Goal: Transaction & Acquisition: Subscribe to service/newsletter

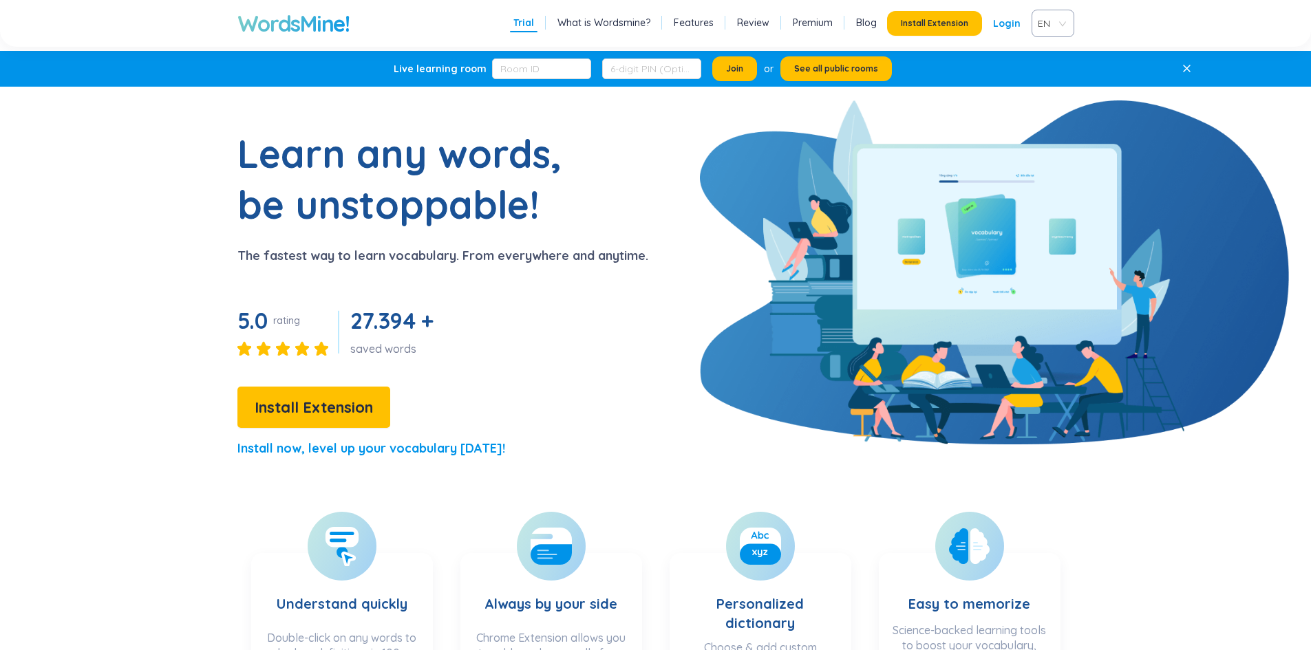
click at [1040, 21] on span "EN" at bounding box center [1049, 23] width 25 height 21
click at [1045, 73] on div "VIE" at bounding box center [1052, 75] width 26 height 15
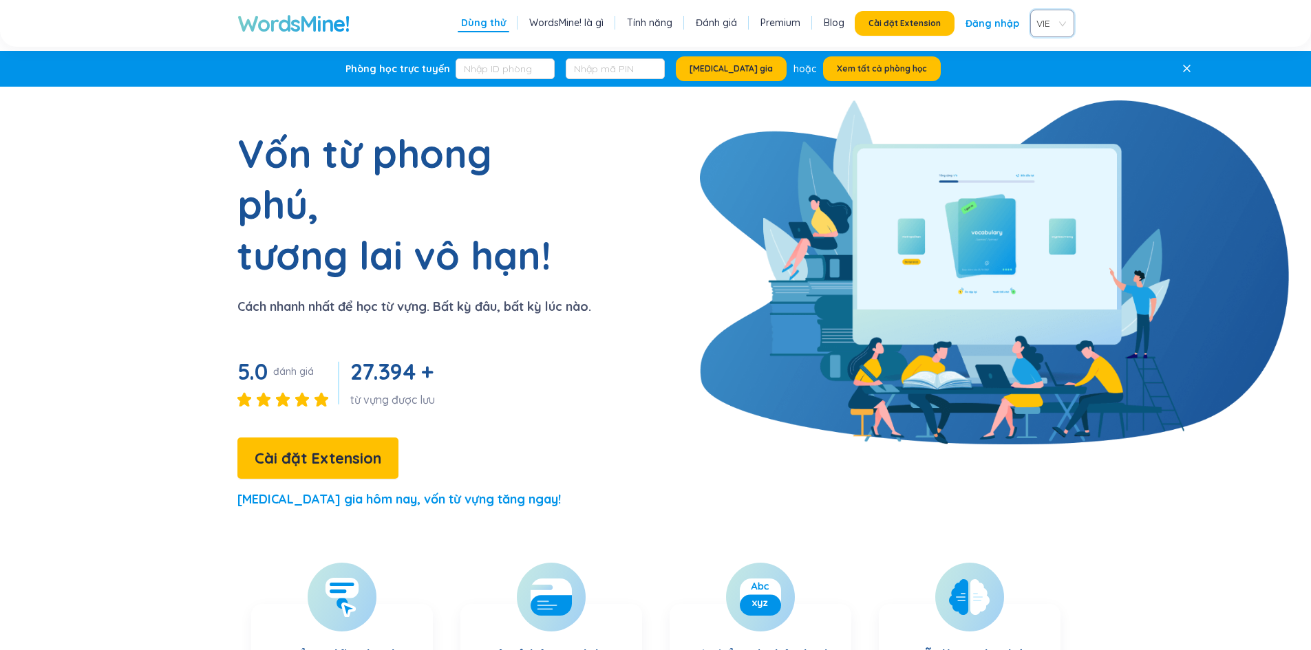
click at [977, 26] on link "Đăng nhập" at bounding box center [992, 23] width 54 height 25
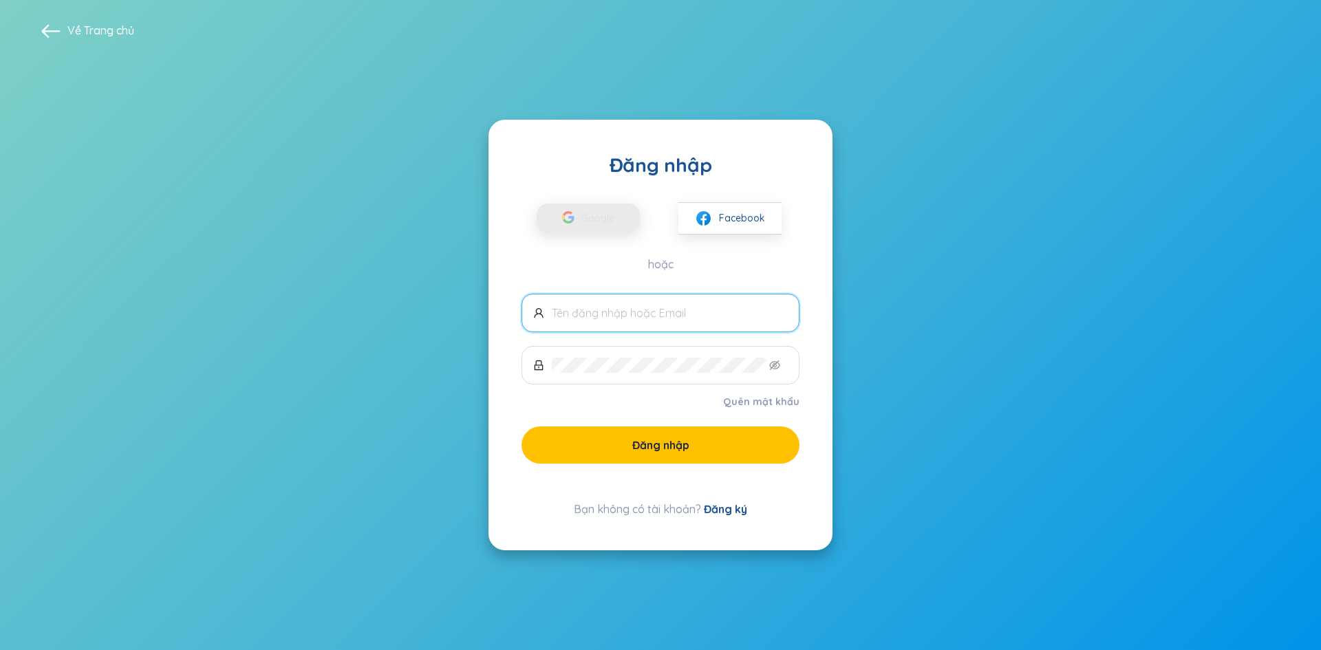
click at [630, 230] on button "Google" at bounding box center [588, 218] width 103 height 29
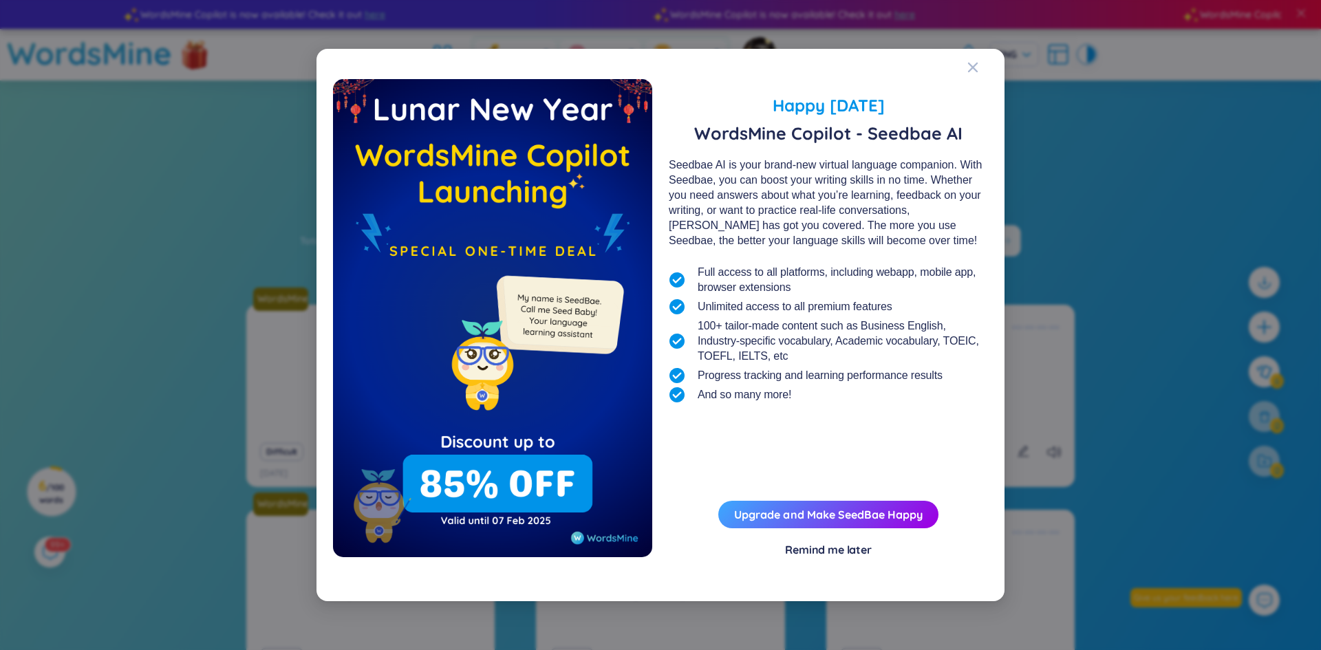
click at [817, 560] on div "Happy Lunar New Year 2025 WordsMine Copilot - Seedbae AI Seedbae AI is your bra…" at bounding box center [660, 331] width 655 height 505
click at [821, 557] on div "Remind me later" at bounding box center [828, 549] width 87 height 15
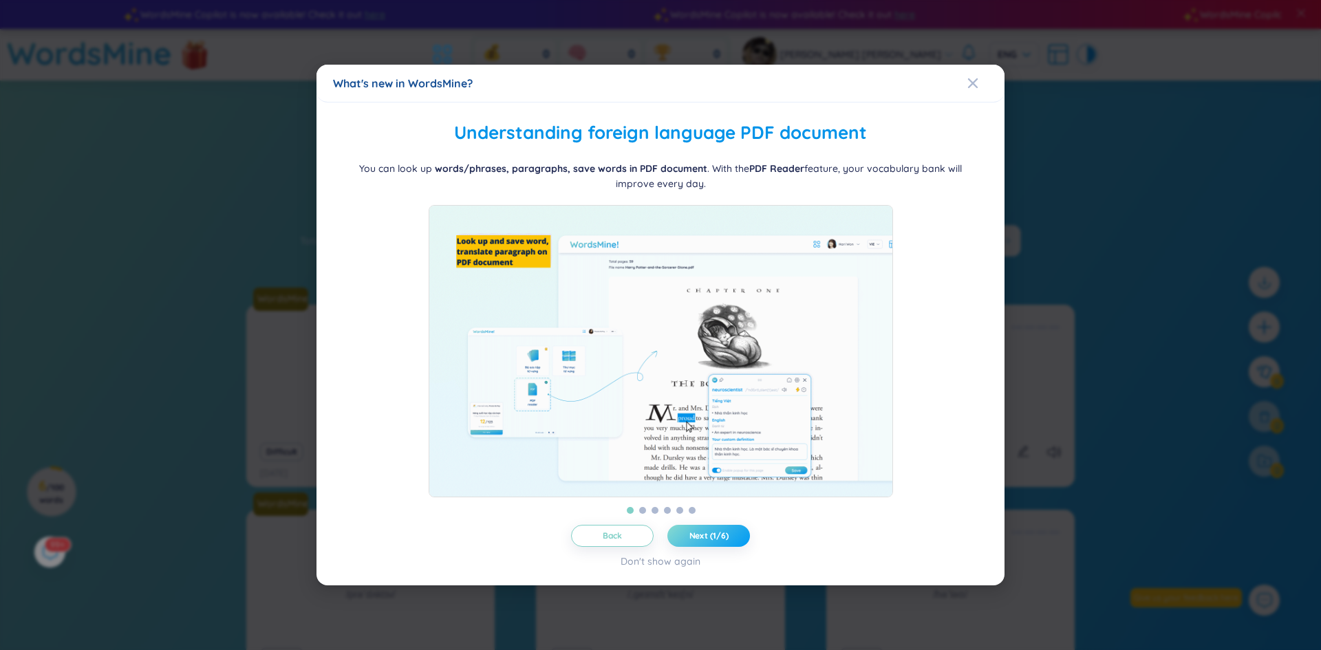
click at [704, 541] on span "Next (1/6)" at bounding box center [708, 535] width 39 height 11
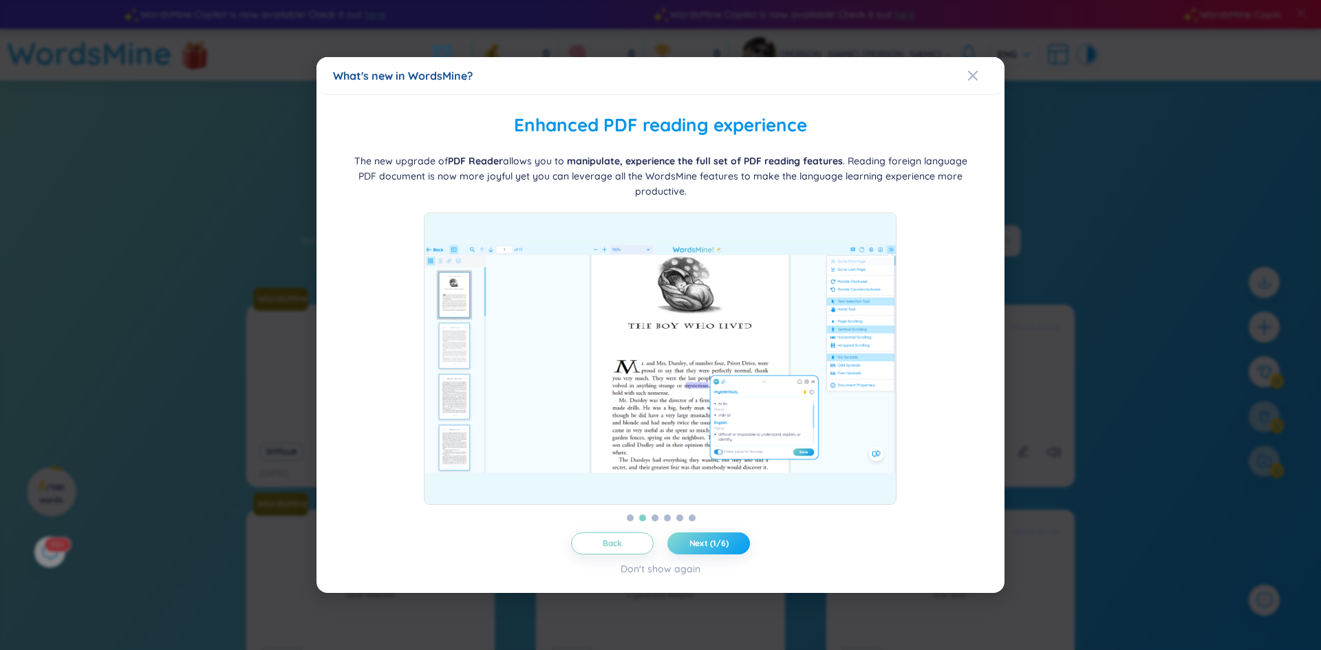
click at [709, 543] on span "Next (1/6)" at bounding box center [708, 543] width 39 height 11
click at [709, 543] on span "Next (2/6)" at bounding box center [709, 543] width 41 height 11
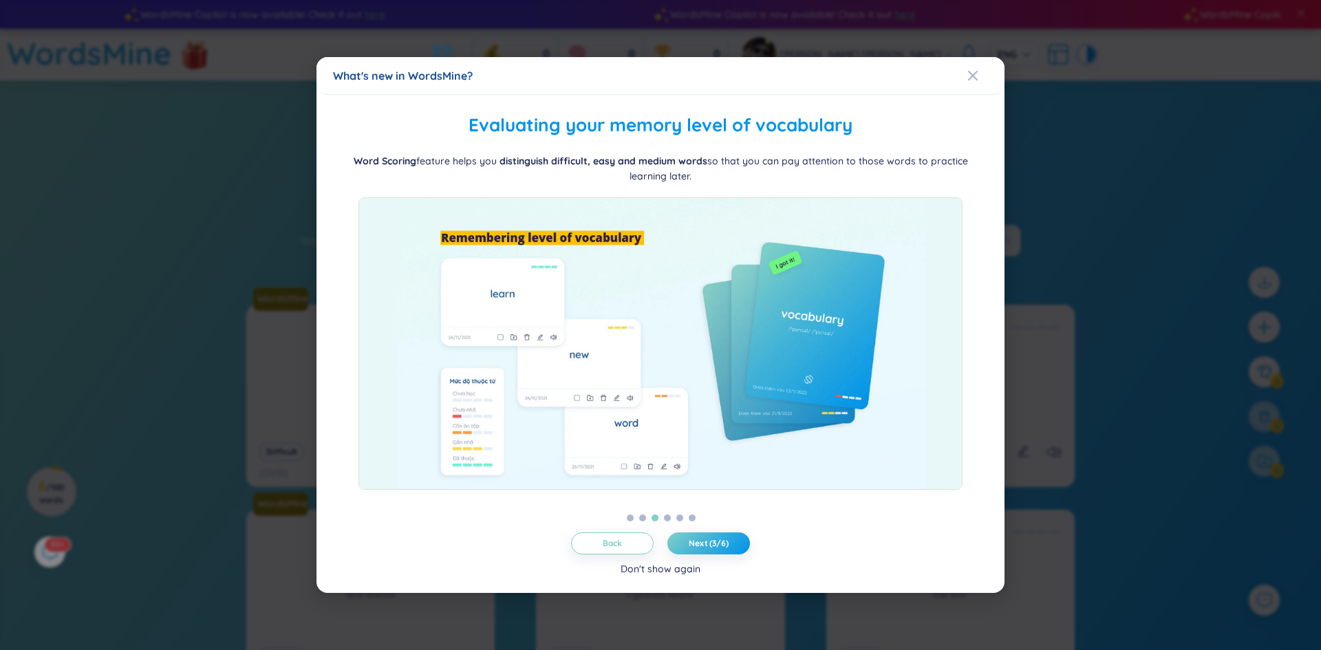
click at [682, 566] on div "Don't show again" at bounding box center [661, 568] width 80 height 15
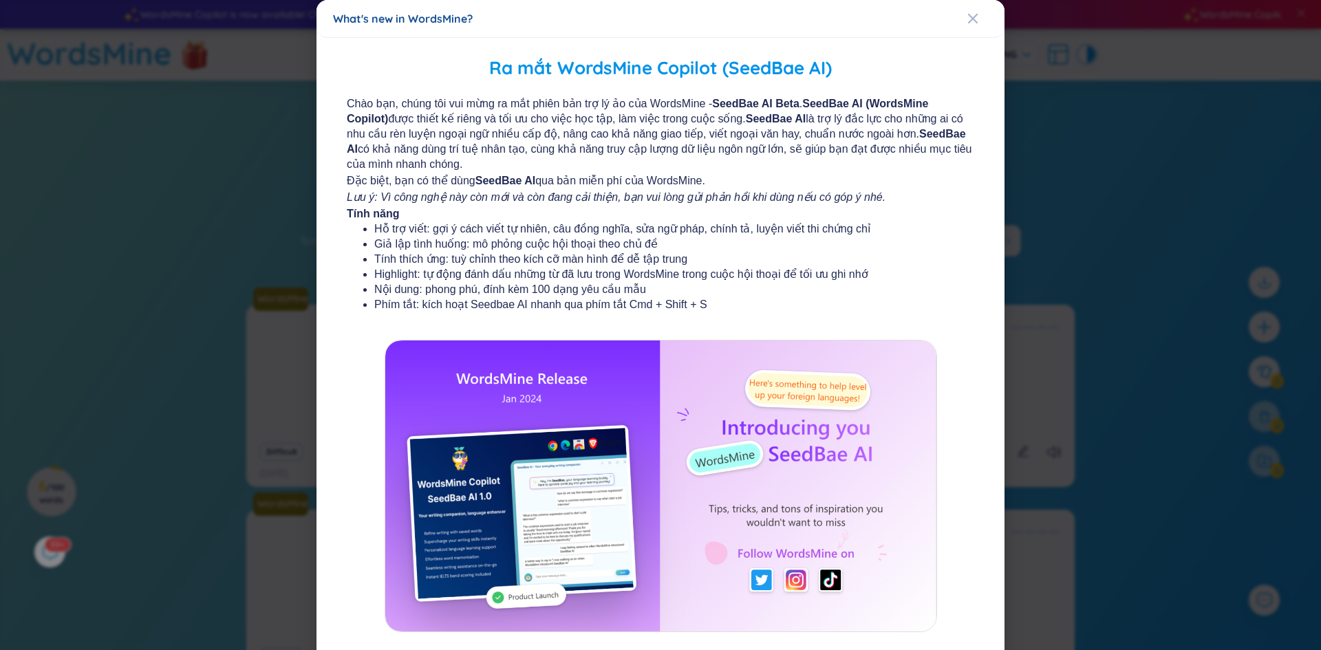
drag, startPoint x: 1101, startPoint y: 280, endPoint x: 1084, endPoint y: 244, distance: 39.4
click at [1099, 274] on div "What's new in WordsMine? Ra mắt WordsMine Copilot (SeedBae AI) Chào bạn, chúng …" at bounding box center [660, 325] width 1321 height 650
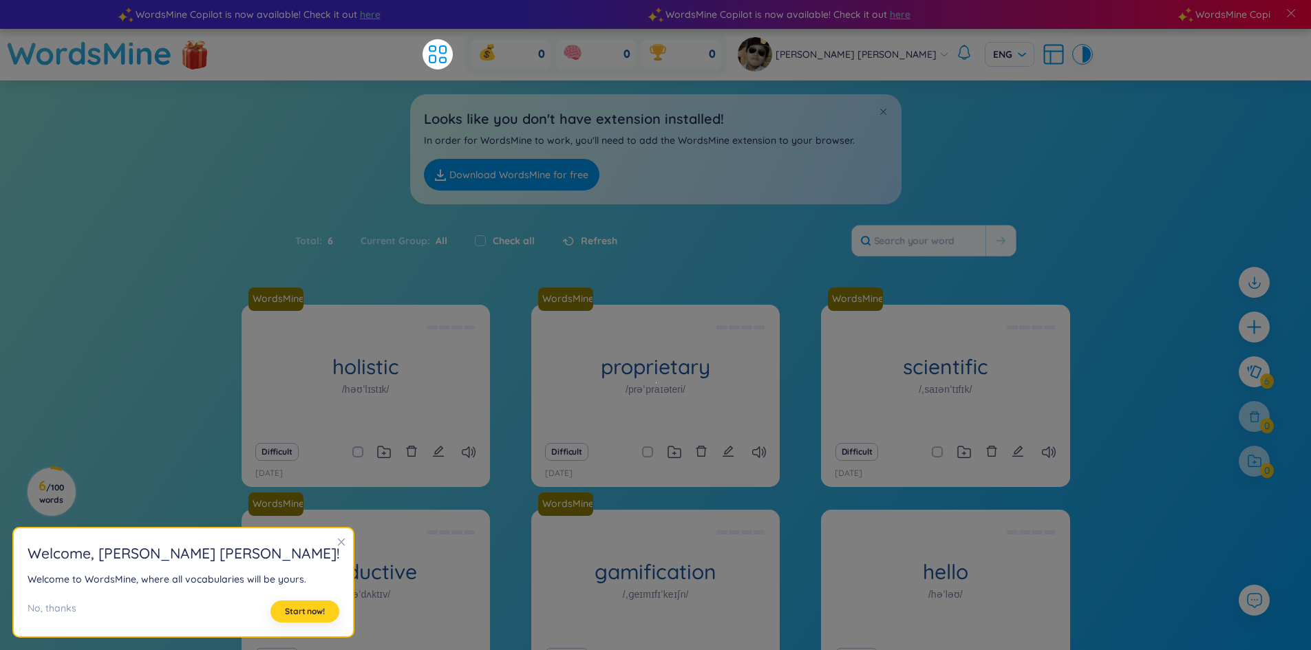
click at [285, 609] on span "Start now!" at bounding box center [305, 611] width 40 height 11
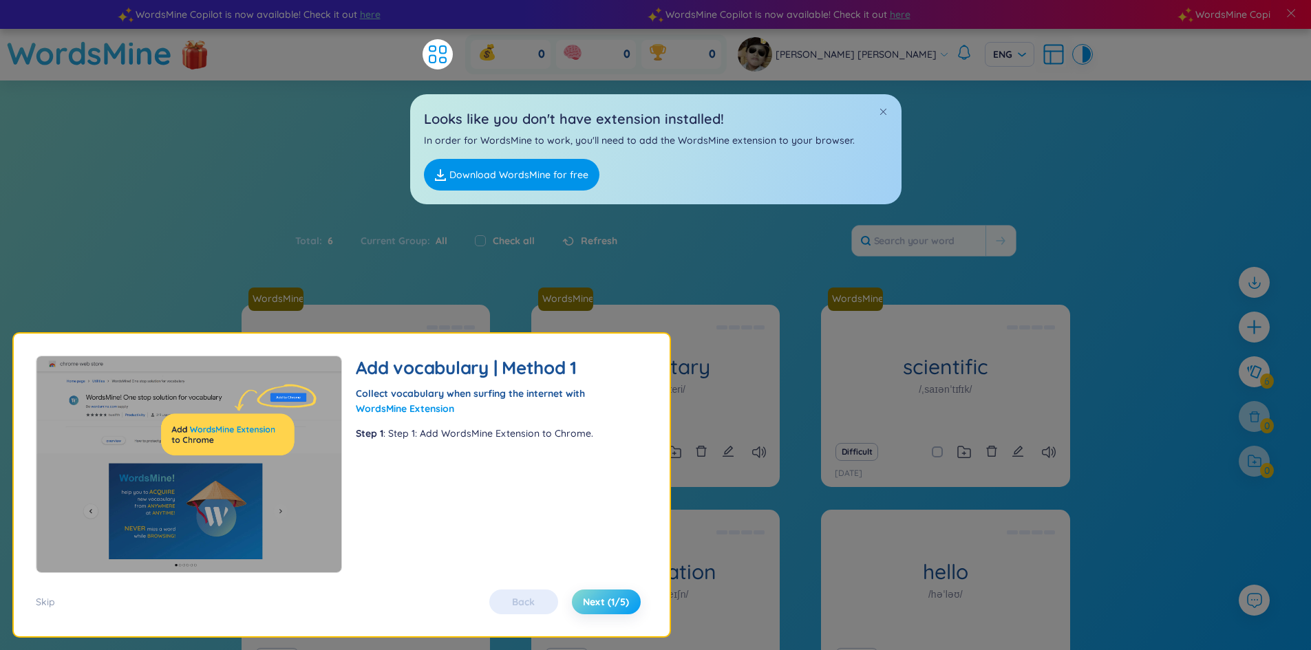
click at [602, 607] on span "Next (1/5)" at bounding box center [606, 602] width 46 height 14
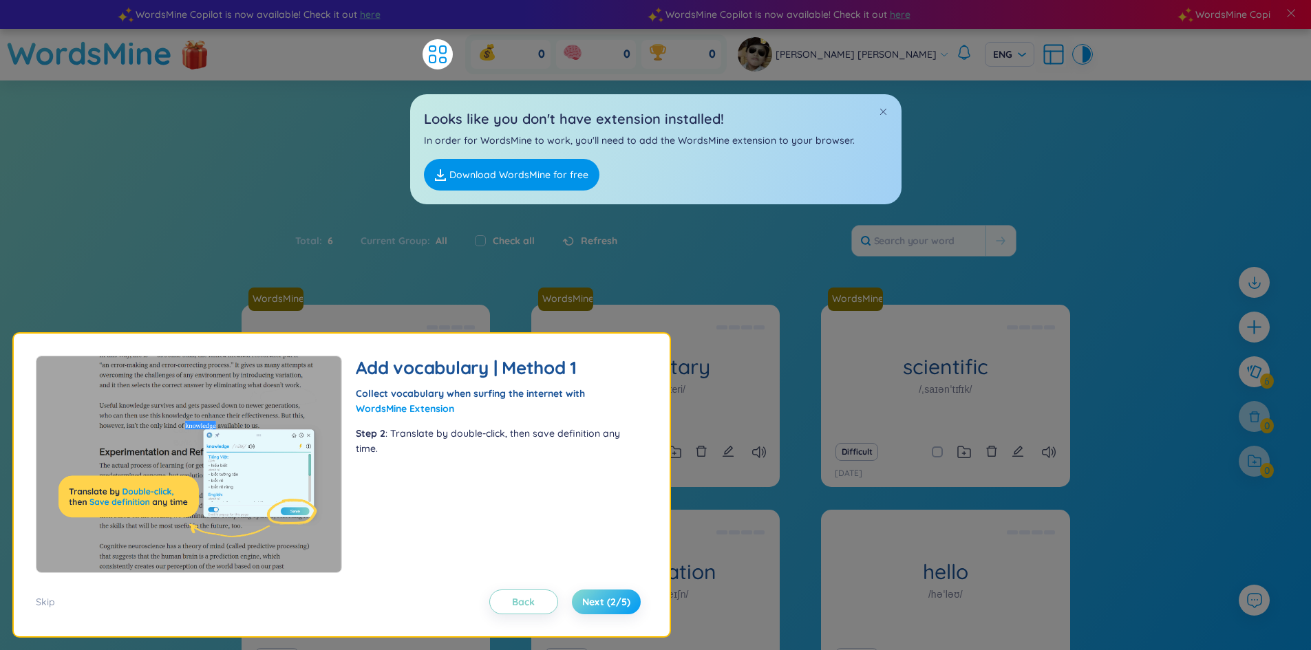
click at [602, 607] on span "Next (2/5)" at bounding box center [606, 602] width 48 height 14
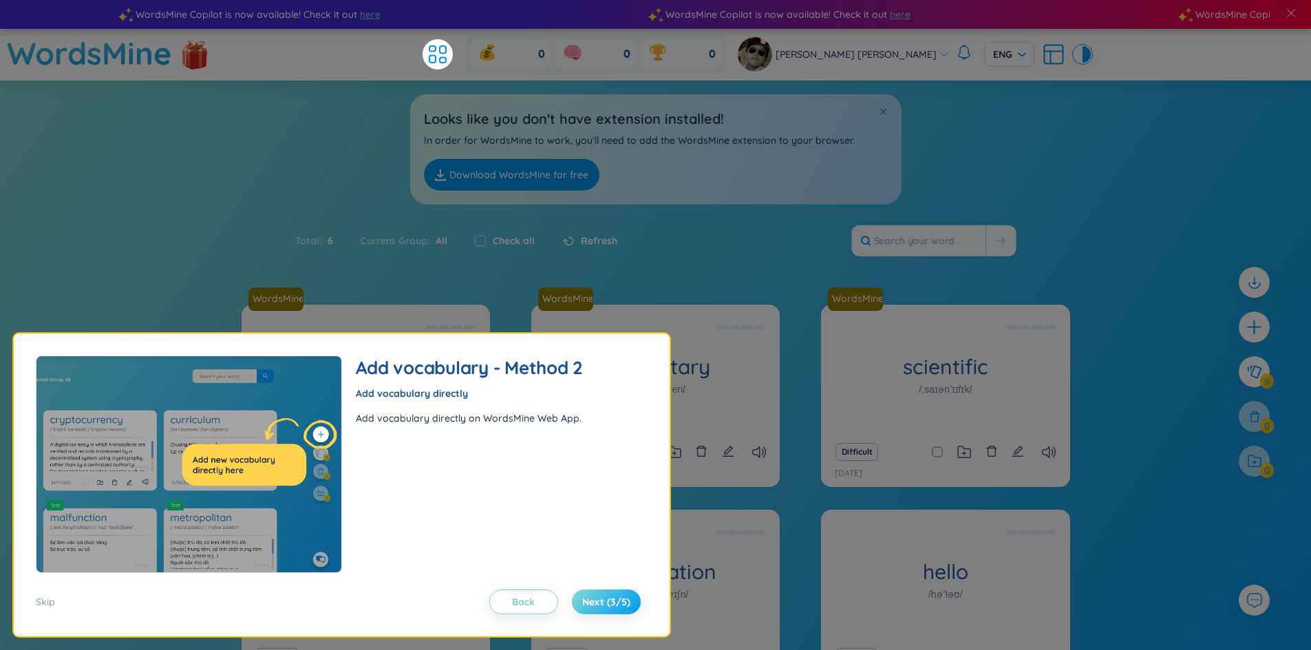
click at [602, 607] on span "Next (3/5)" at bounding box center [606, 602] width 48 height 14
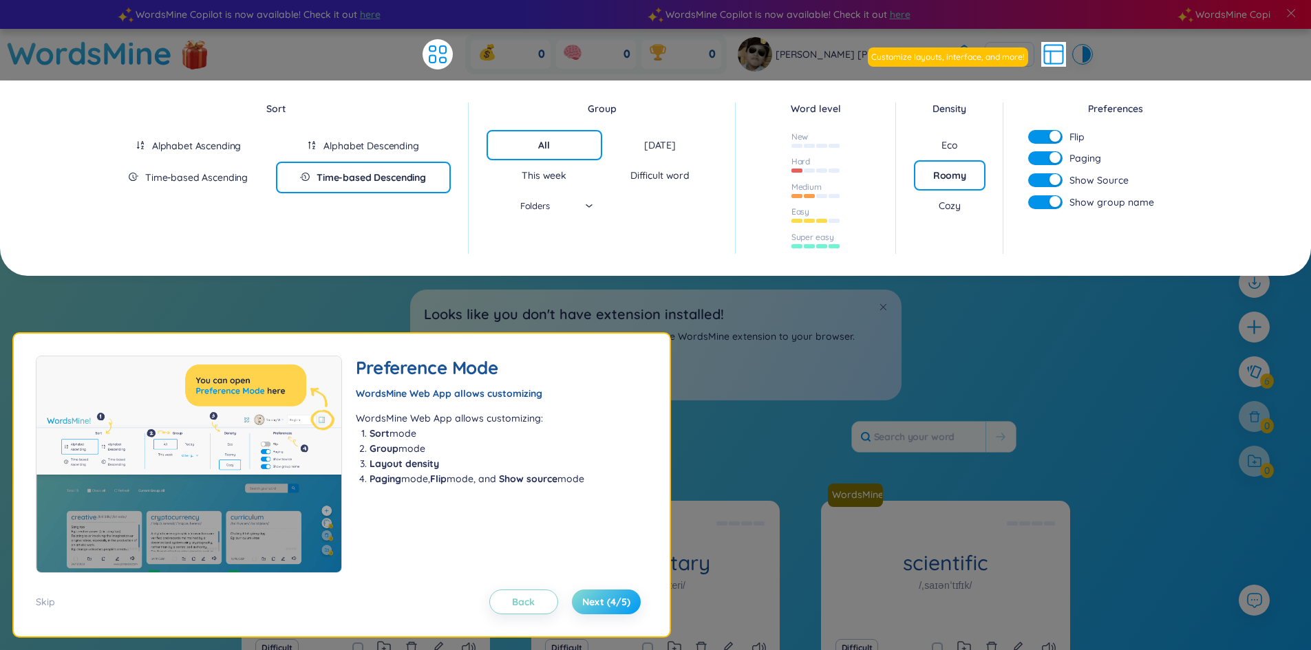
click at [602, 607] on span "Next (4/5)" at bounding box center [606, 602] width 48 height 14
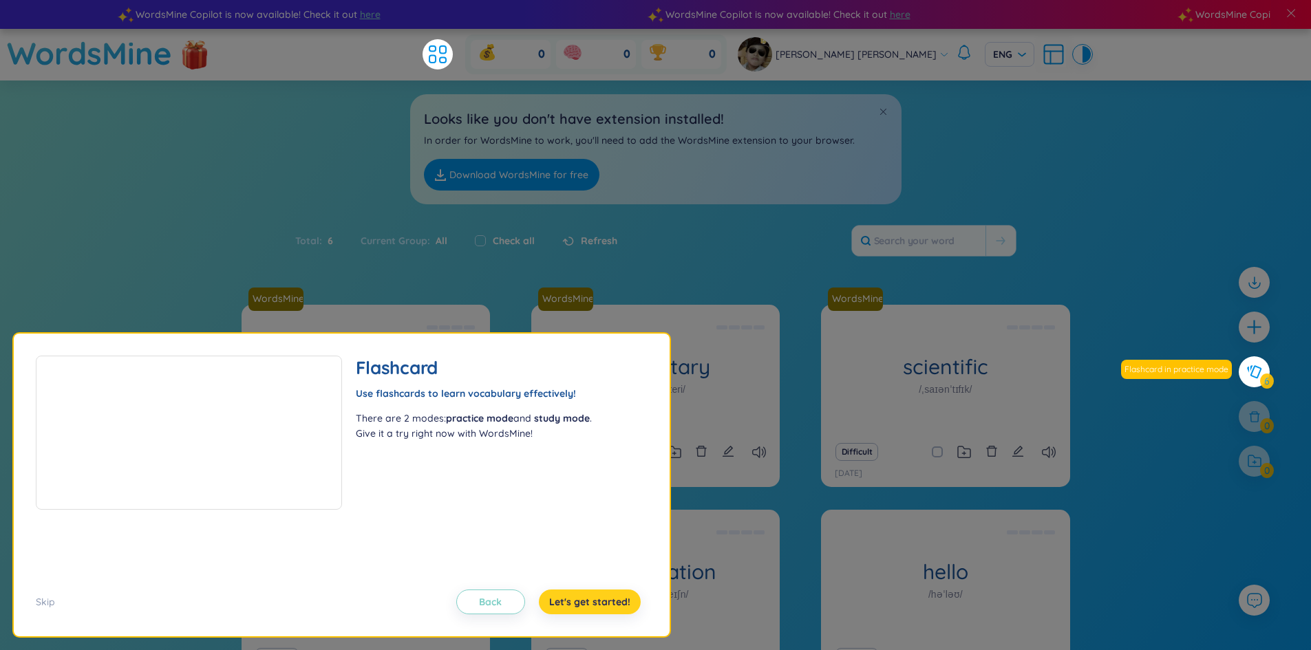
click at [603, 607] on span "Let's get started!" at bounding box center [589, 602] width 81 height 14
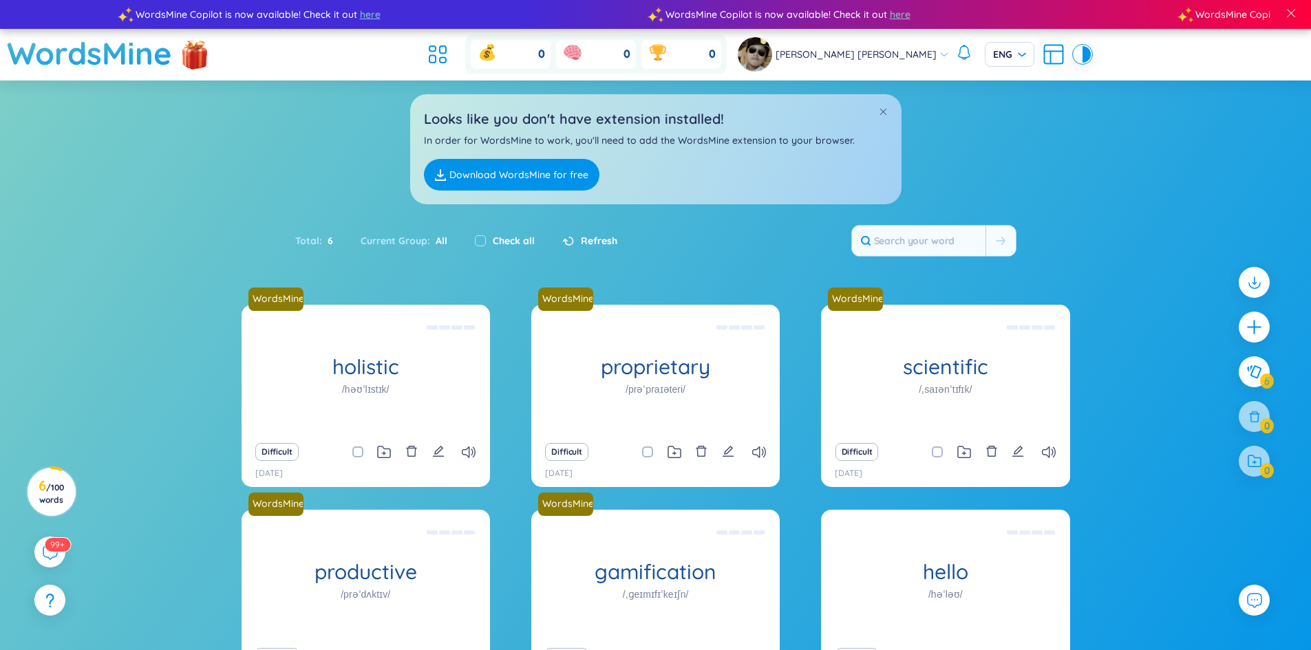
click at [991, 41] on div "Thanh hoàng Nguyễn ENG" at bounding box center [913, 54] width 353 height 34
click at [993, 48] on span "ENG" at bounding box center [1009, 54] width 33 height 14
click at [976, 94] on div "VIE" at bounding box center [977, 83] width 50 height 22
click at [512, 178] on link "Tải xuống miễn phí" at bounding box center [485, 175] width 122 height 32
click at [521, 180] on link "Tải xuống miễn phí" at bounding box center [485, 175] width 122 height 32
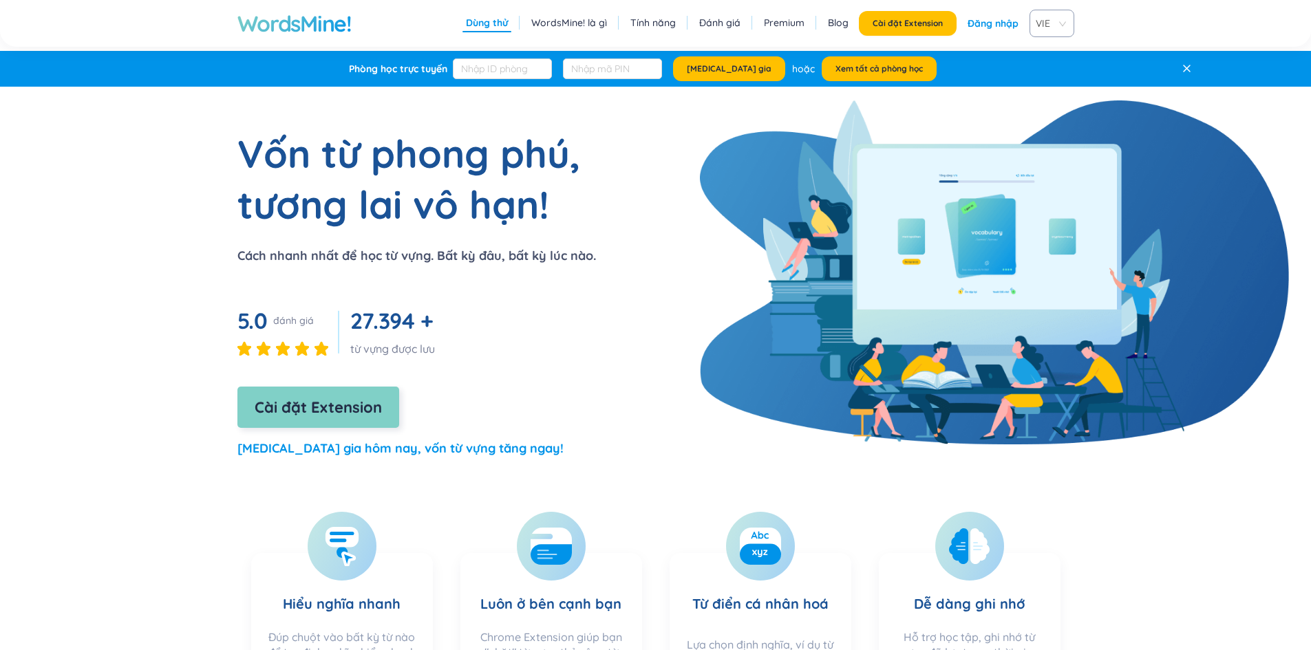
click at [370, 416] on span "Cài đặt Extension" at bounding box center [318, 408] width 127 height 24
click at [664, 369] on section "Vốn từ phong phú, tương lai vô hạn! Cách nhanh nhất để học từ vựng. Bất kỳ đâu,…" at bounding box center [655, 299] width 1057 height 343
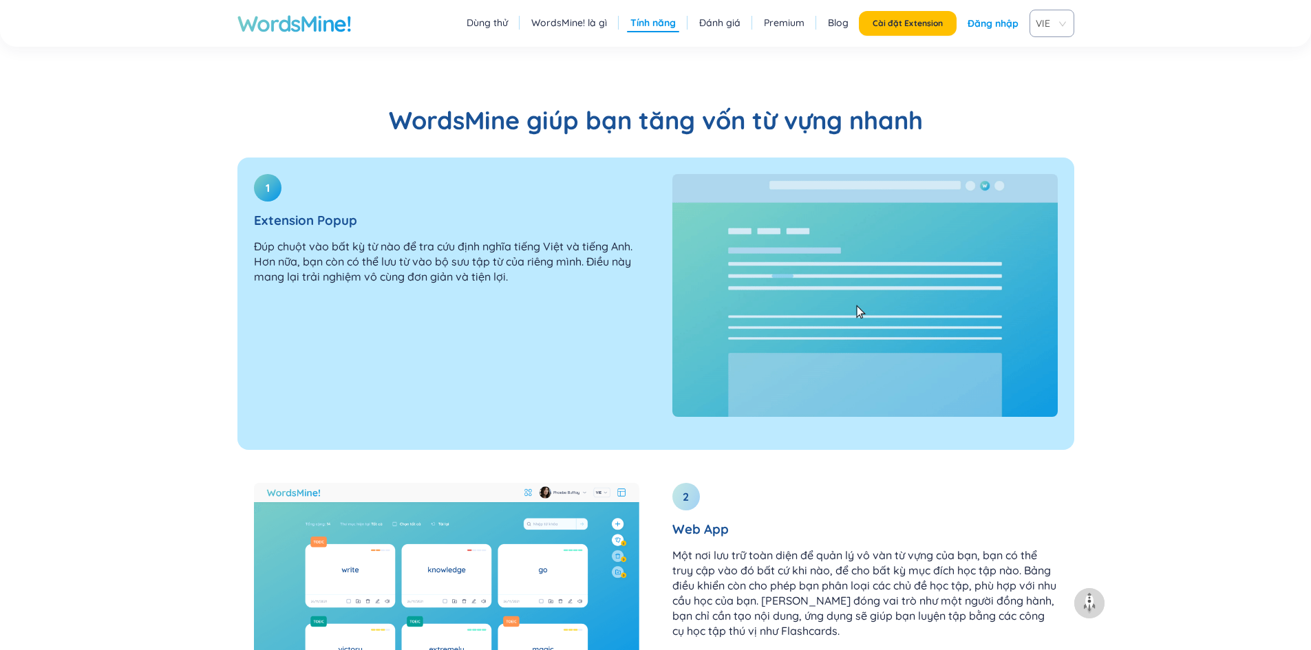
scroll to position [1514, 0]
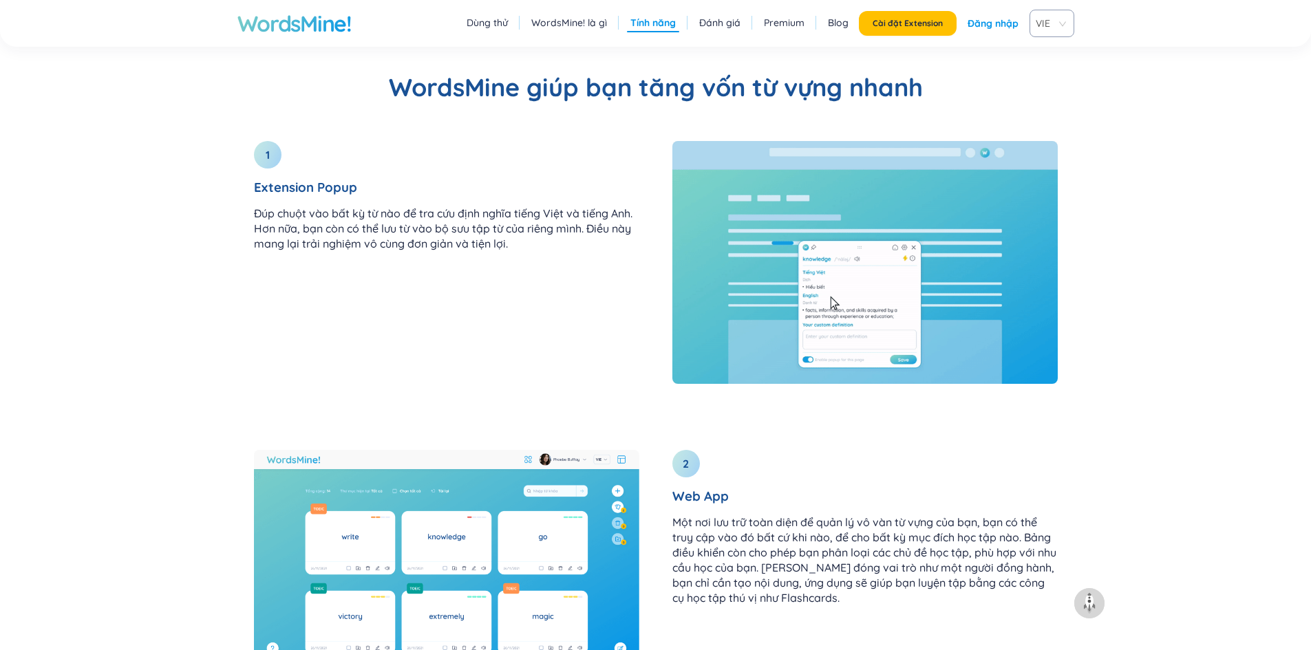
click at [310, 34] on h1 "WordsMine!" at bounding box center [294, 24] width 114 height 28
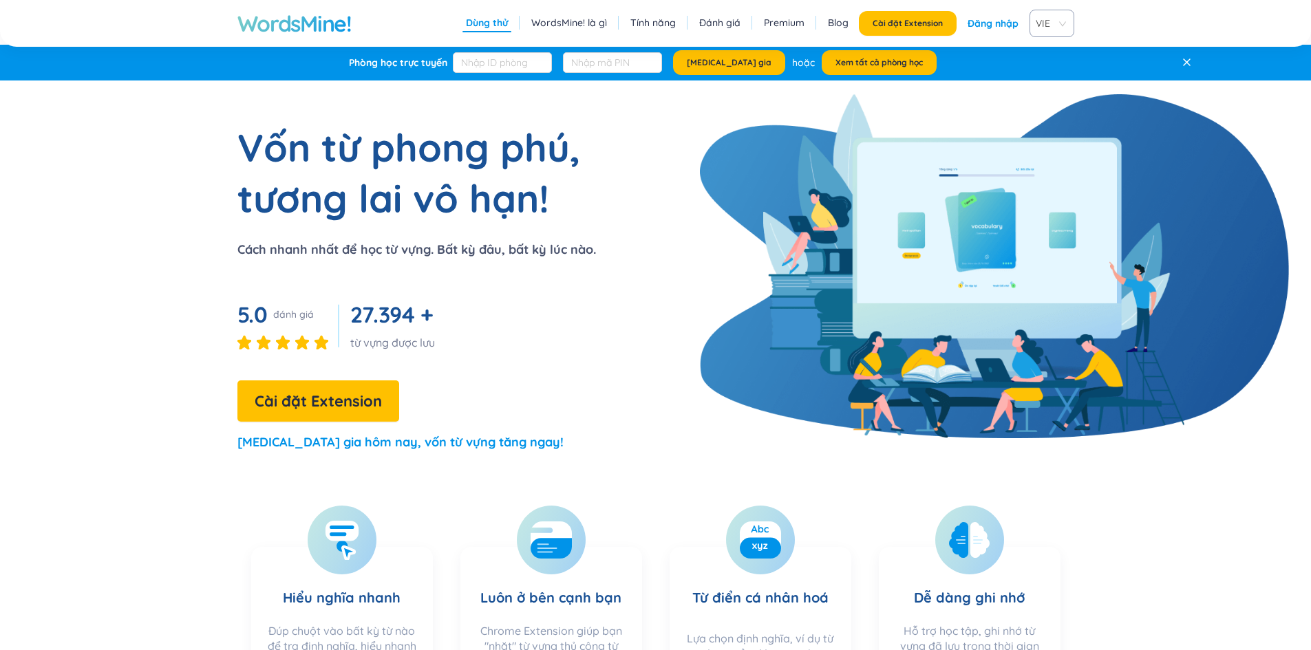
scroll to position [0, 0]
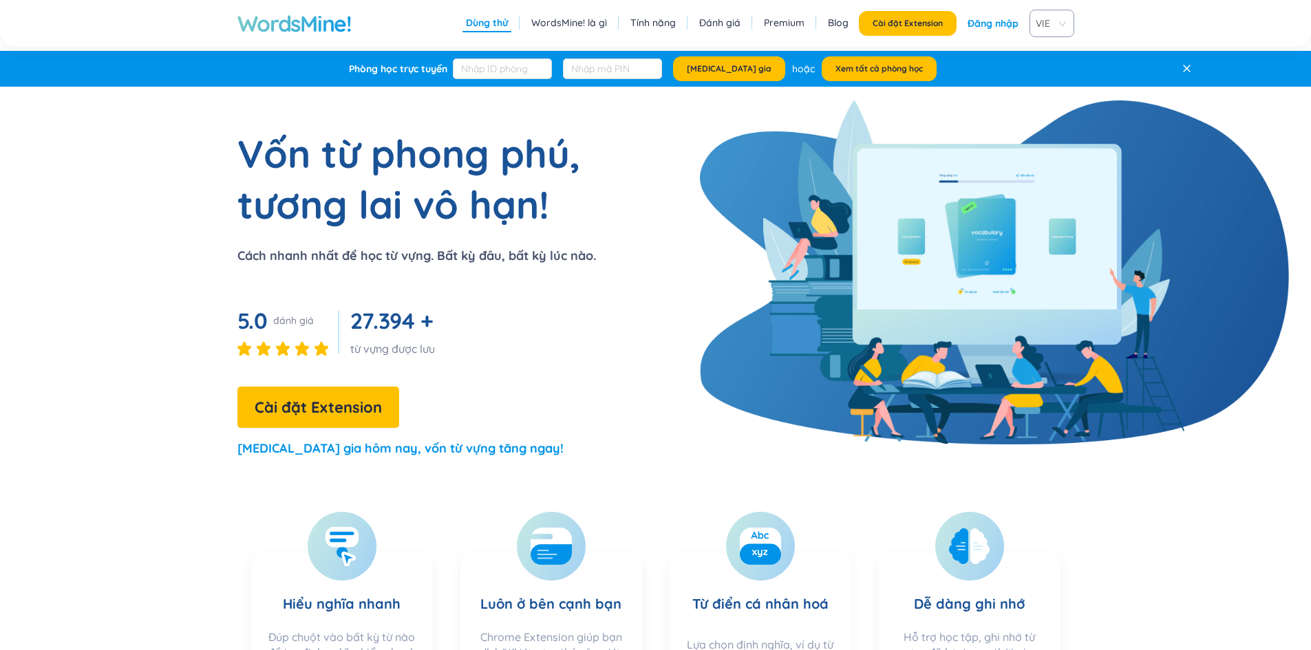
click at [768, 24] on link "Premium" at bounding box center [784, 23] width 41 height 14
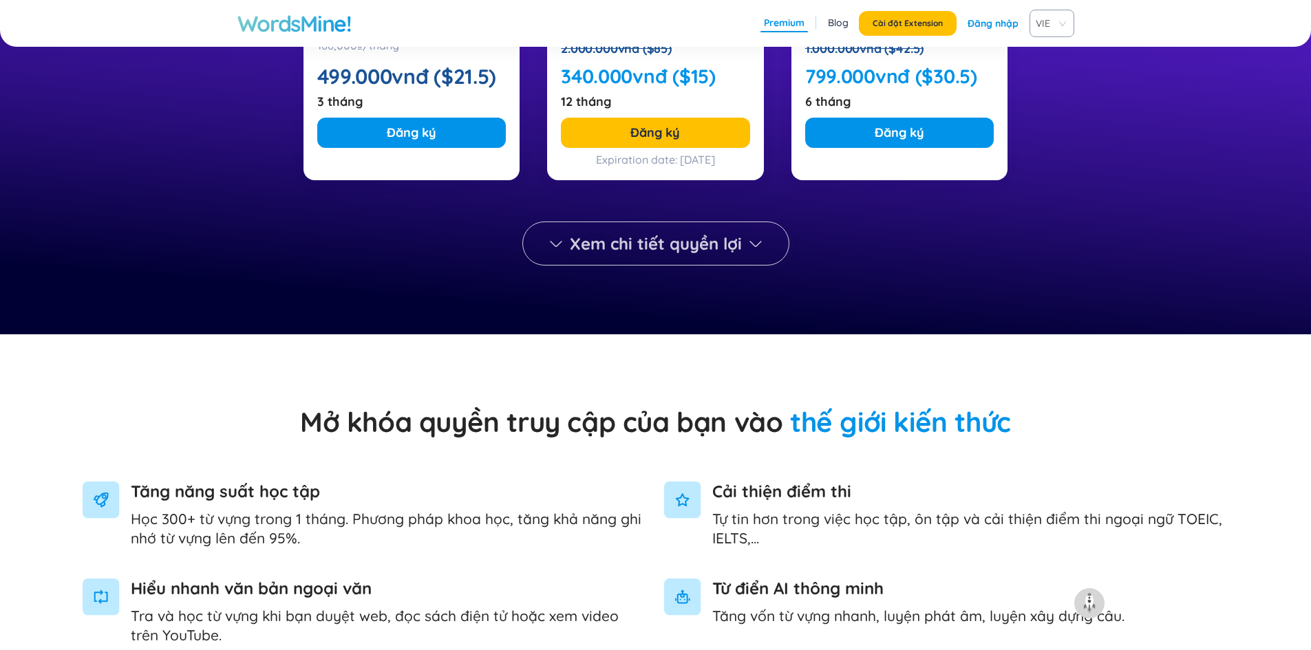
click at [677, 262] on button "Xem chi tiết quyền lợi" at bounding box center [655, 244] width 267 height 44
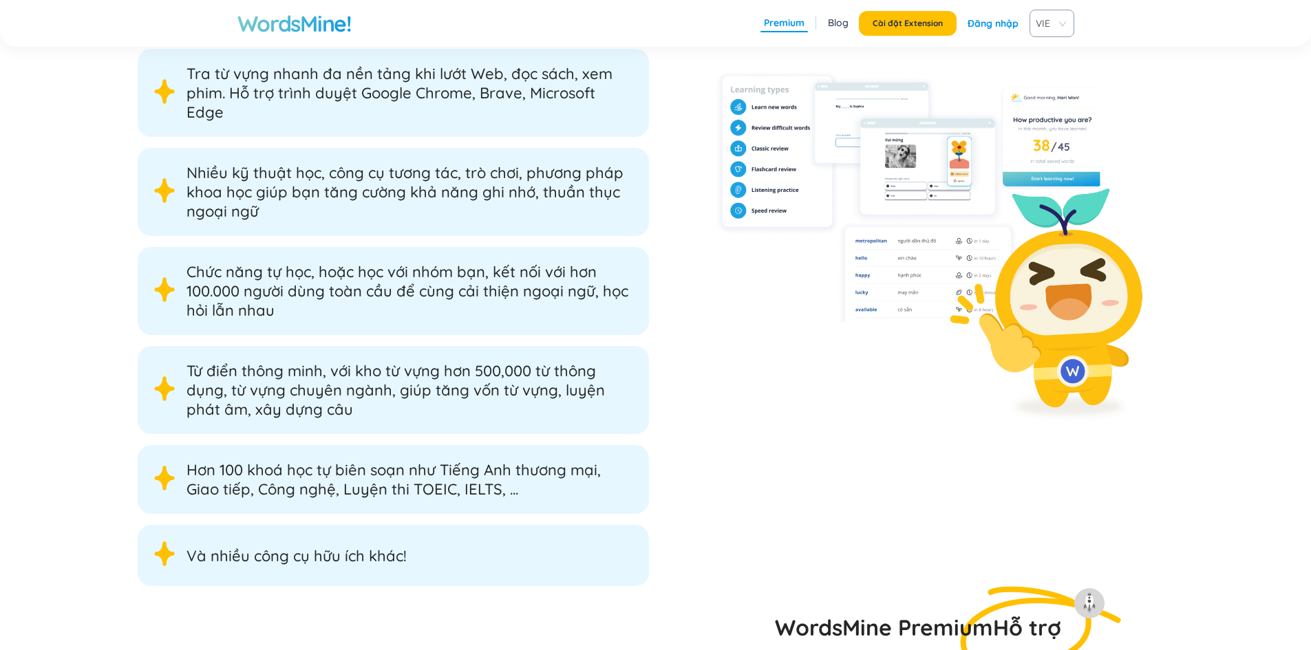
scroll to position [2211, 0]
